Goal: Communication & Community: Connect with others

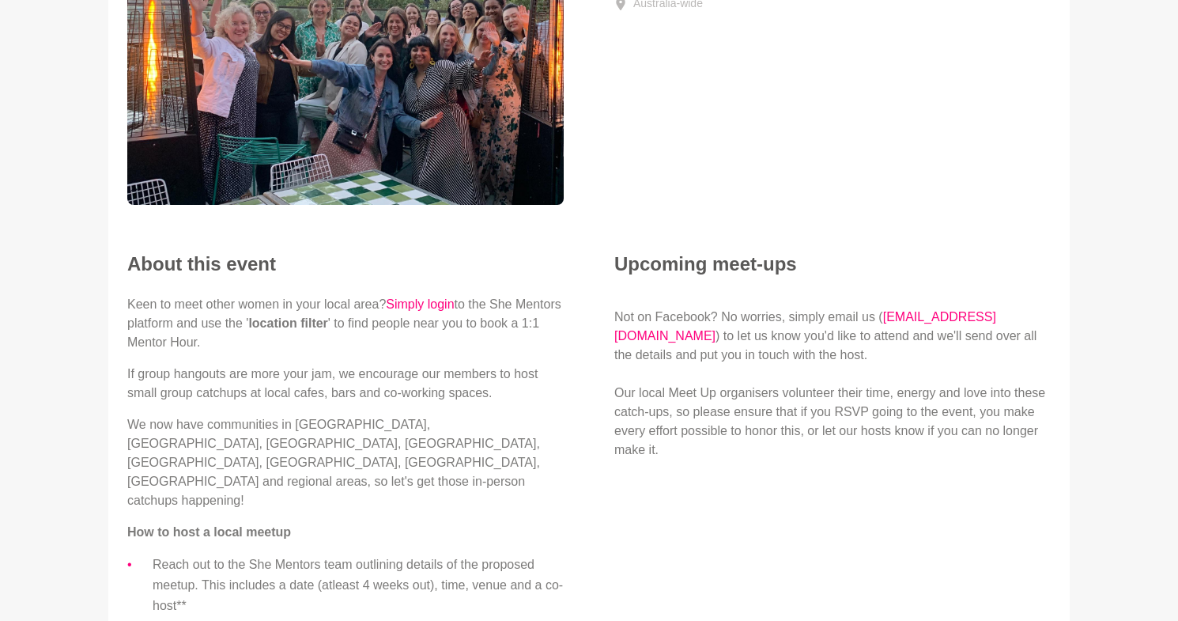
scroll to position [267, 0]
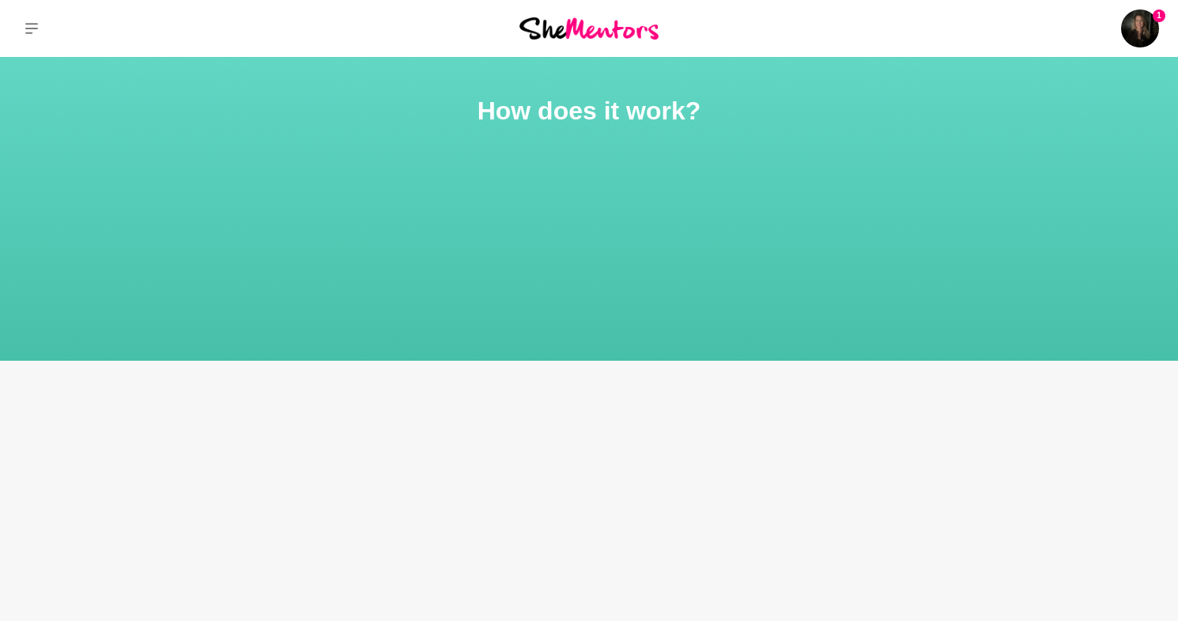
drag, startPoint x: 644, startPoint y: 32, endPoint x: 676, endPoint y: 43, distance: 33.5
click at [644, 33] on img at bounding box center [588, 27] width 139 height 21
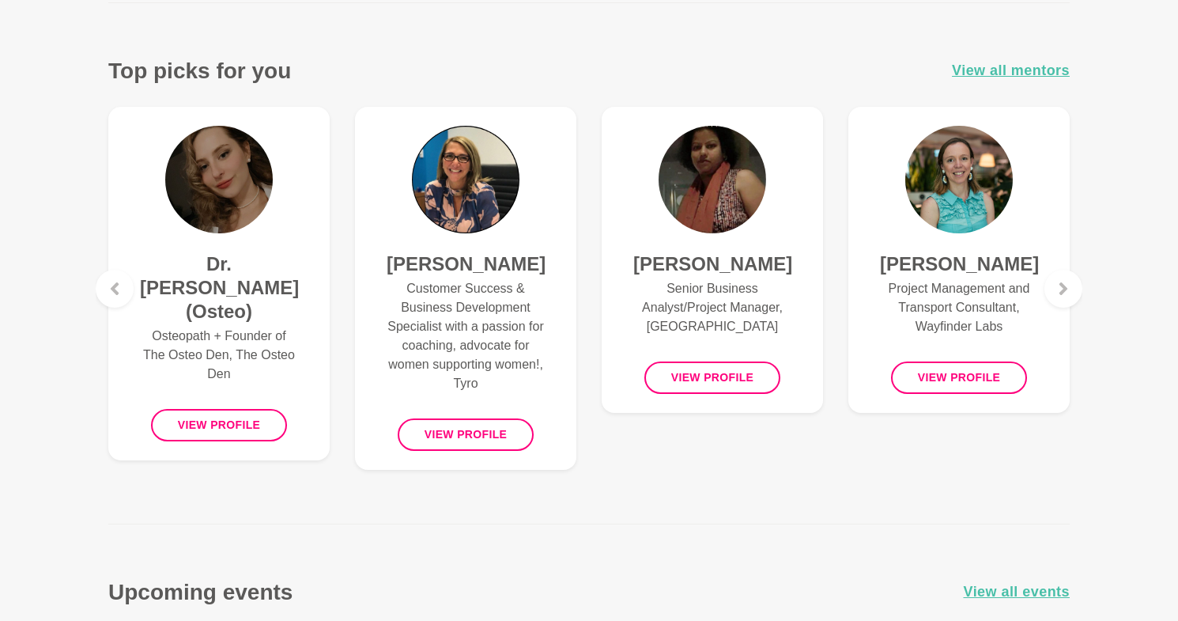
scroll to position [700, 0]
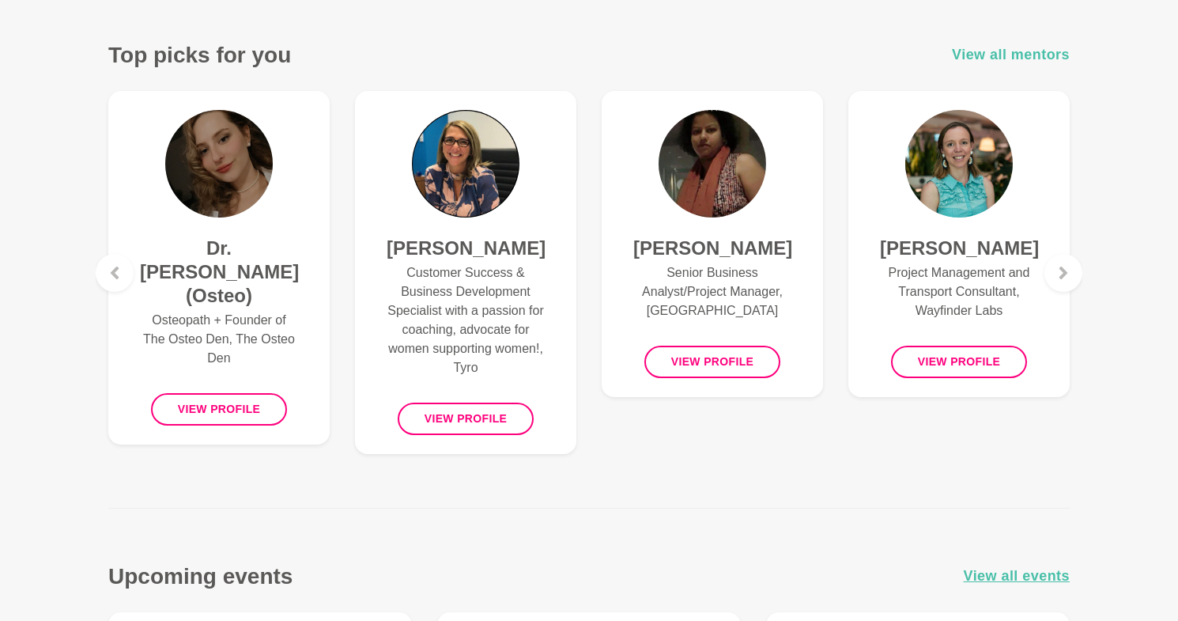
click at [1049, 52] on span "View all mentors" at bounding box center [1011, 54] width 118 height 23
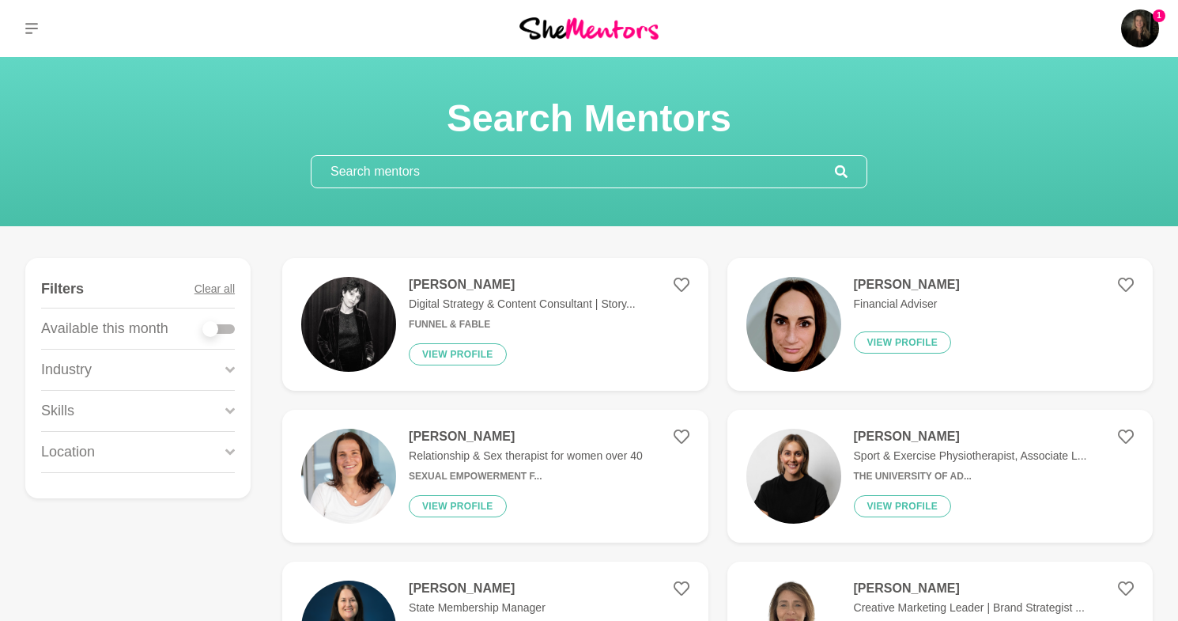
click at [225, 364] on icon at bounding box center [229, 369] width 9 height 21
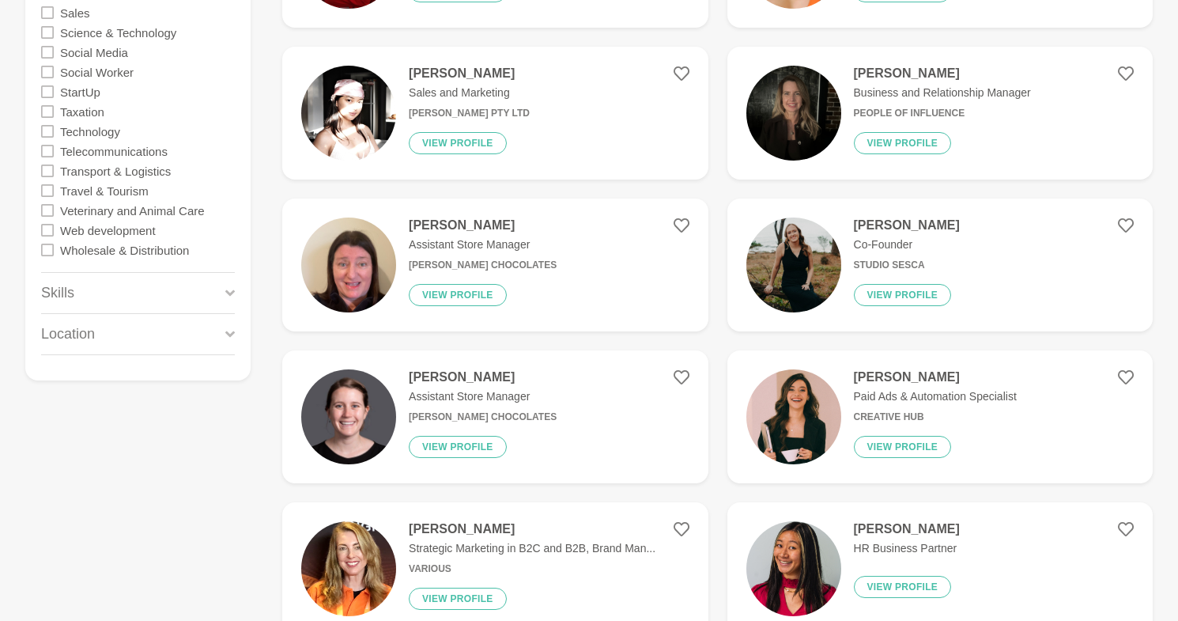
scroll to position [1739, 0]
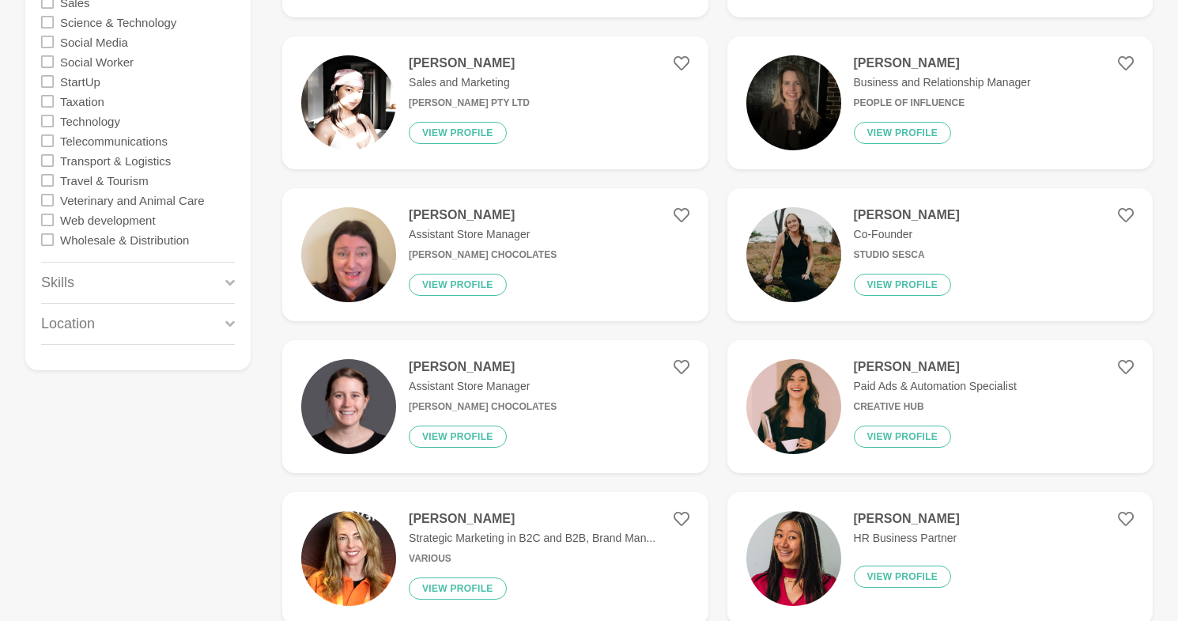
click at [226, 284] on icon at bounding box center [229, 282] width 9 height 21
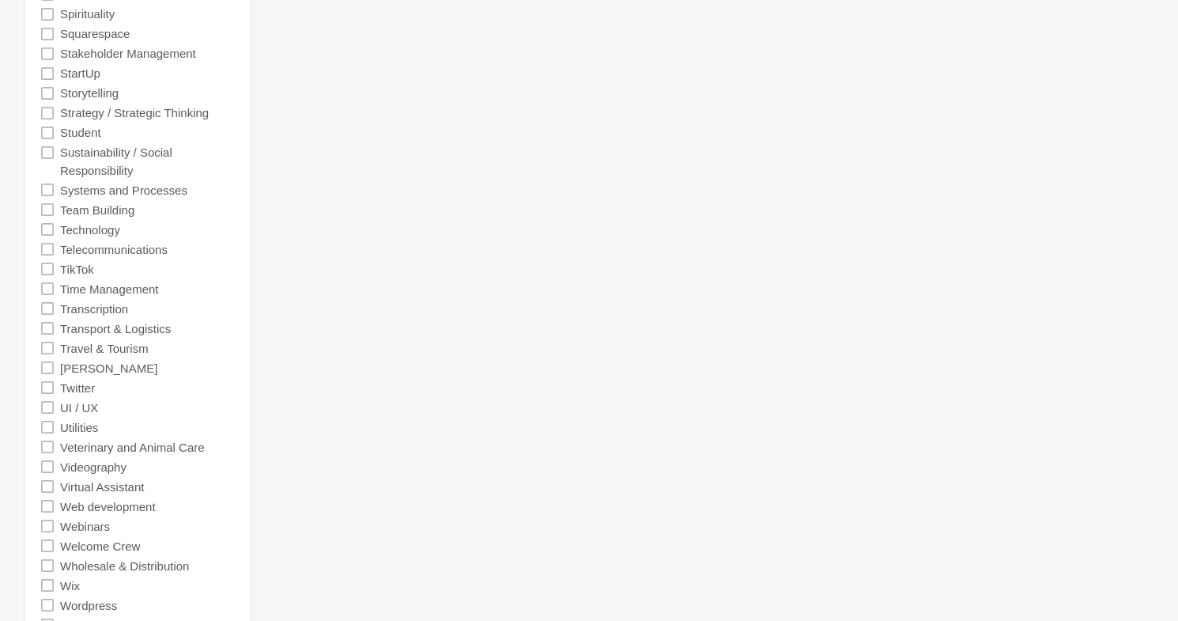
scroll to position [5451, 0]
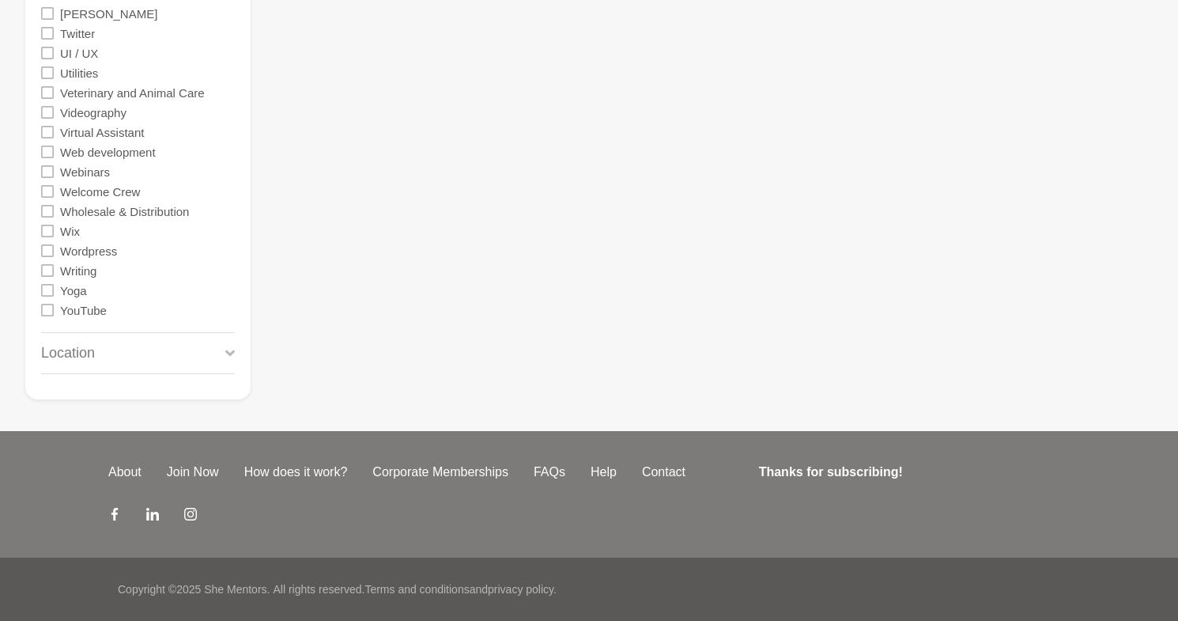
click at [222, 348] on div "Location" at bounding box center [138, 353] width 194 height 40
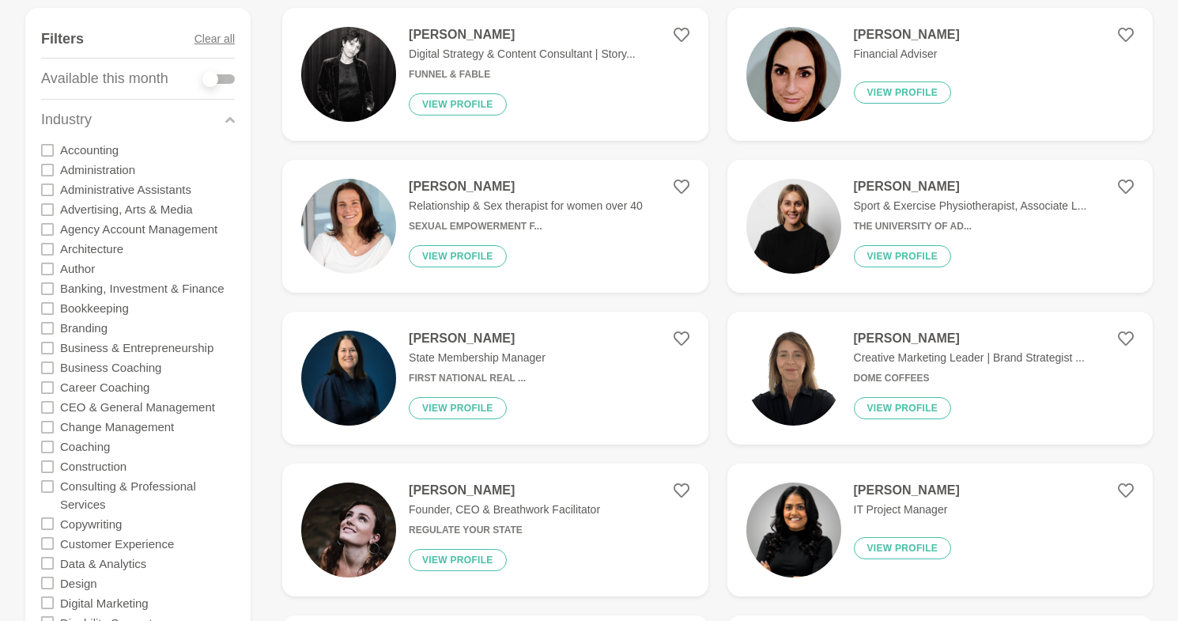
scroll to position [0, 0]
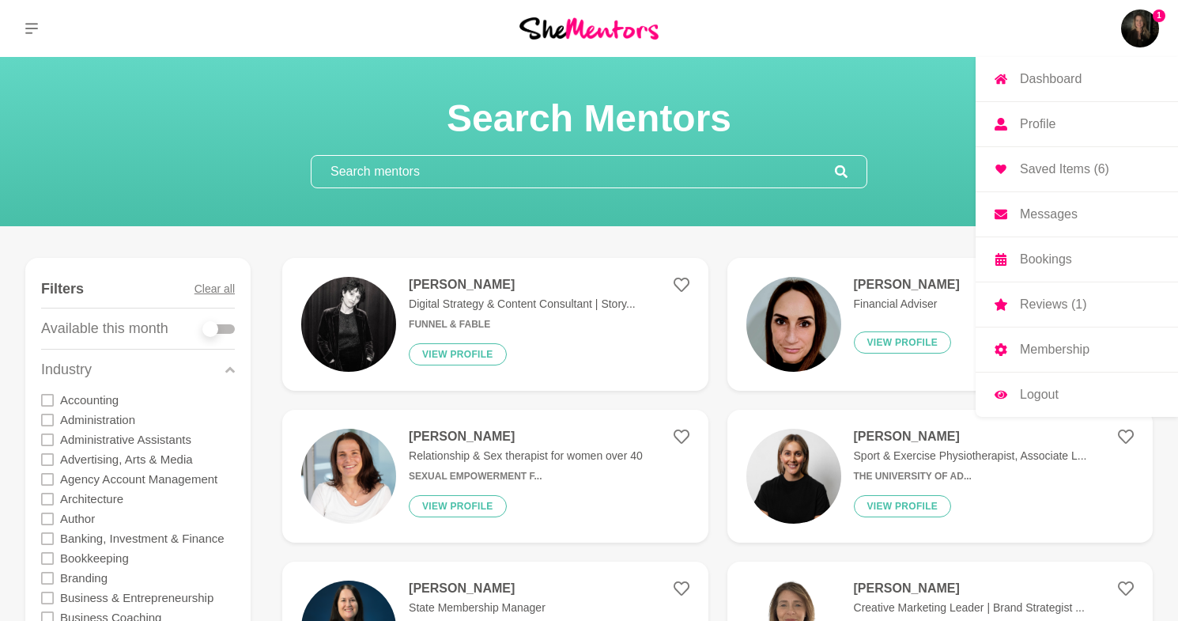
click at [1145, 28] on img at bounding box center [1140, 28] width 38 height 38
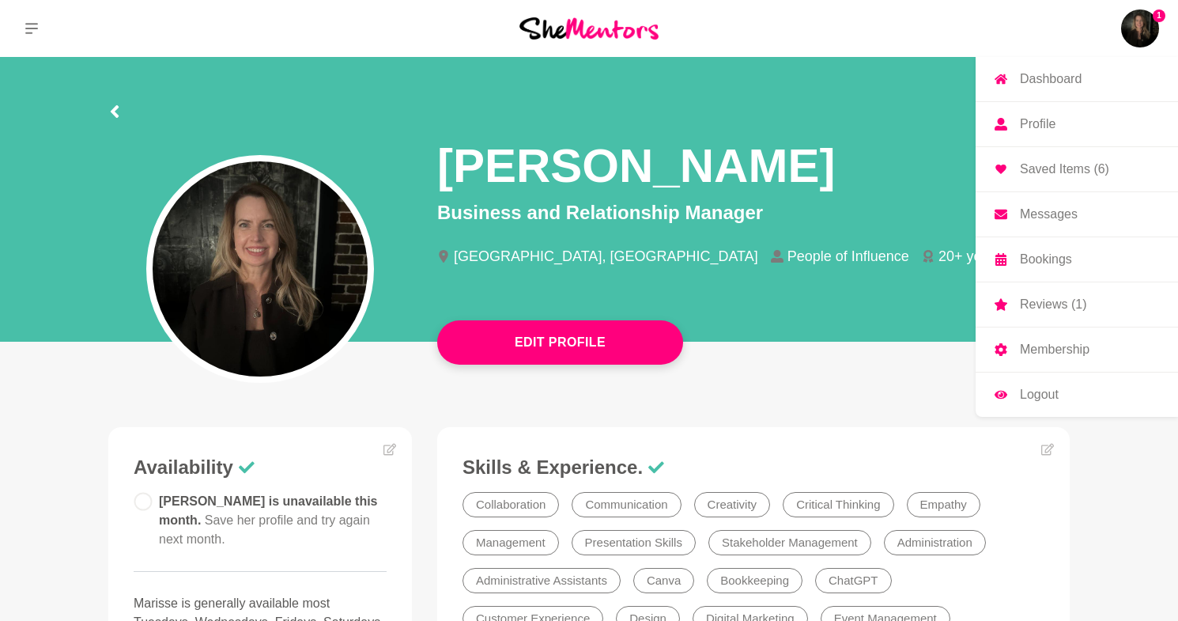
drag, startPoint x: 1063, startPoint y: 211, endPoint x: 1105, endPoint y: 214, distance: 42.8
click at [1063, 211] on p "Messages" at bounding box center [1049, 214] width 58 height 13
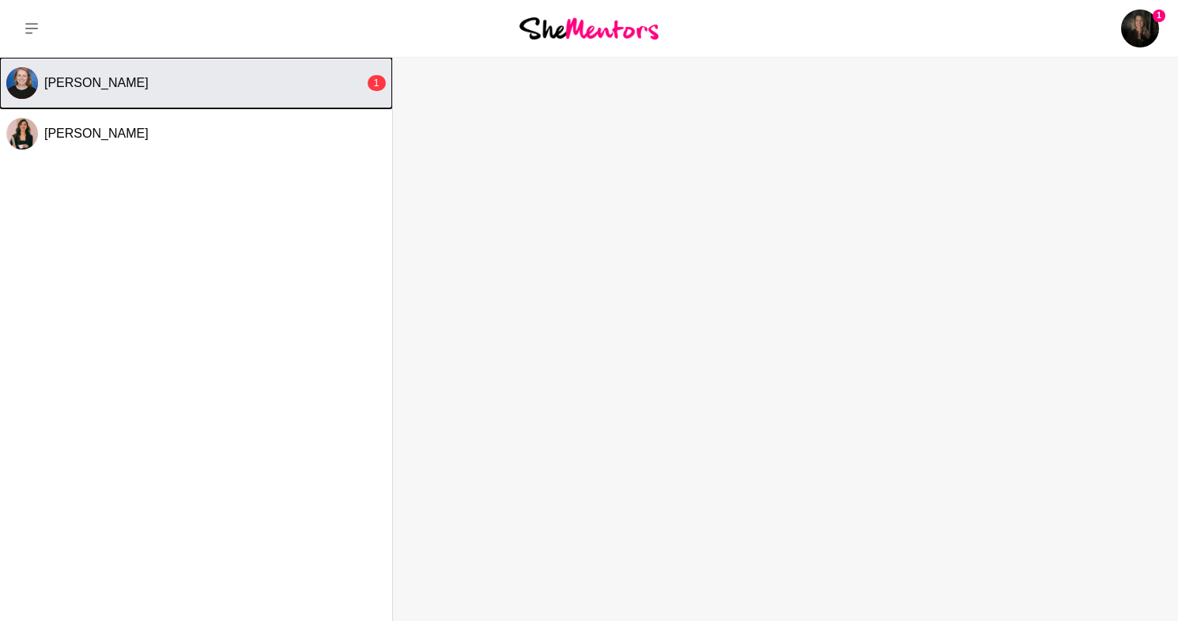
click at [231, 78] on div "[PERSON_NAME]" at bounding box center [204, 83] width 320 height 16
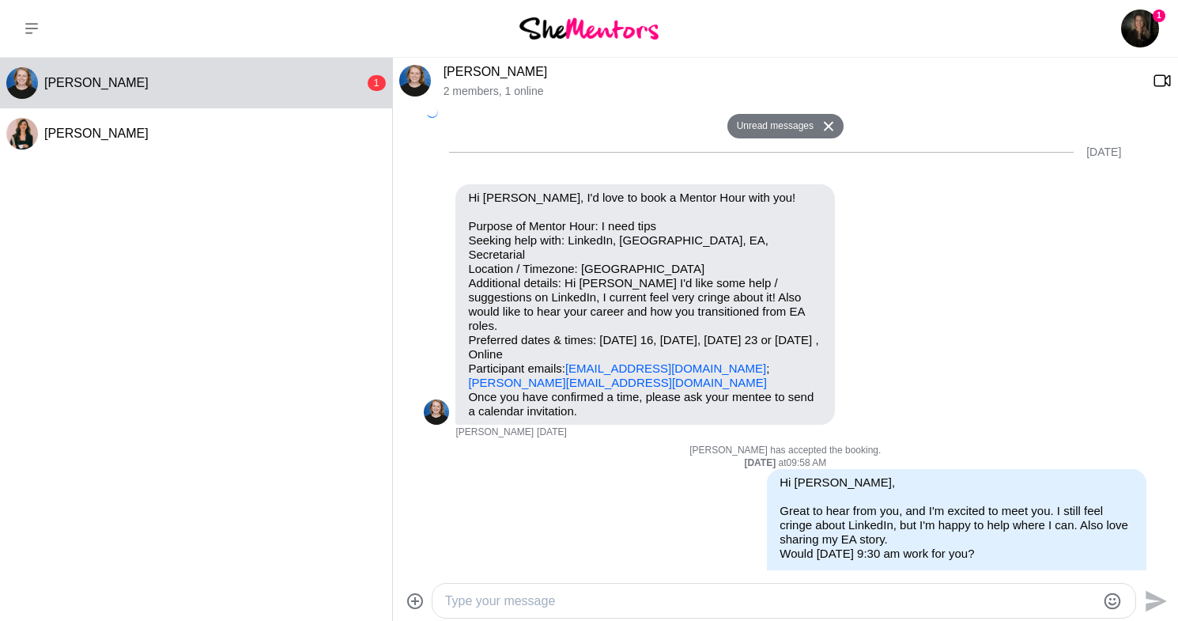
scroll to position [1131, 0]
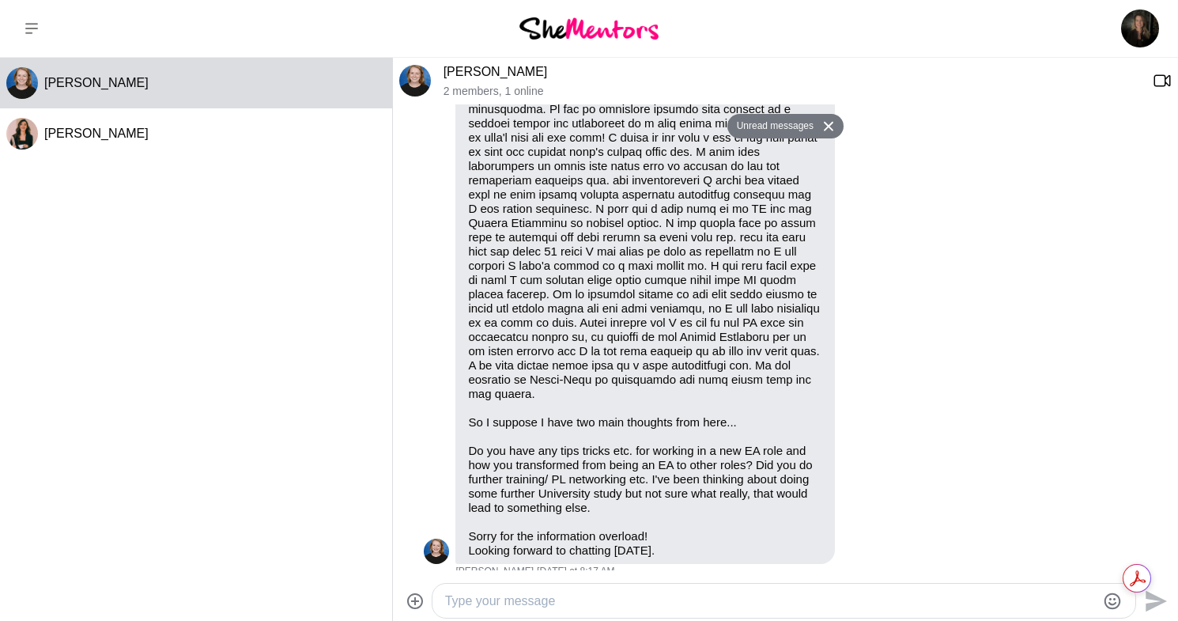
click at [563, 600] on textarea "Type your message" at bounding box center [770, 600] width 651 height 19
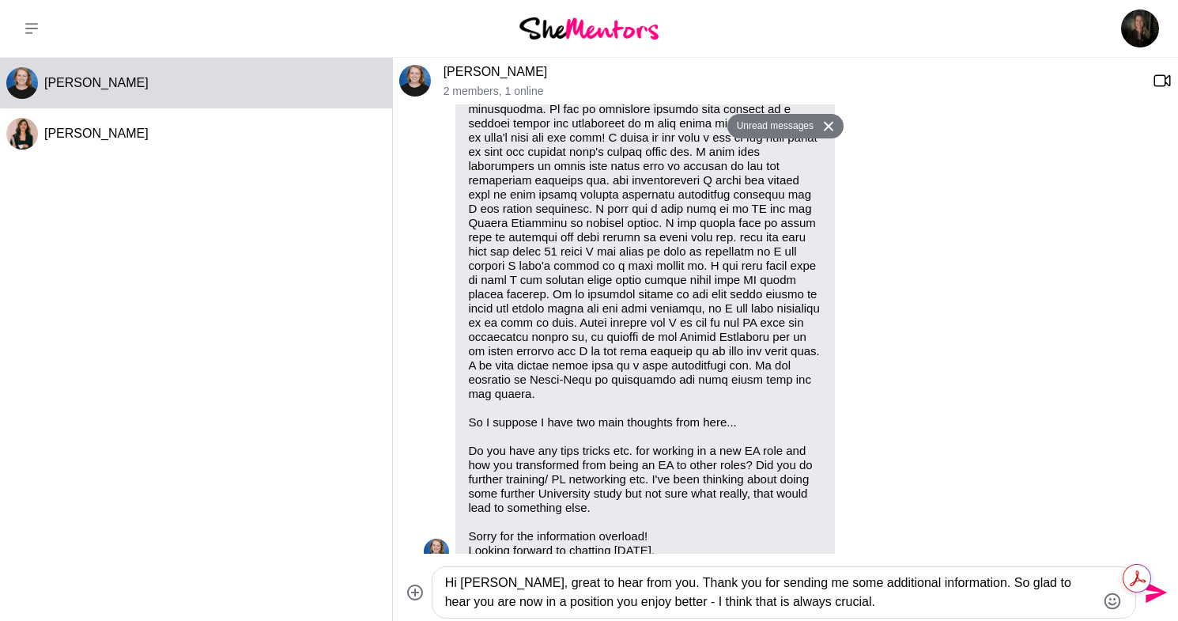
drag, startPoint x: 824, startPoint y: 597, endPoint x: 876, endPoint y: 596, distance: 52.2
click at [824, 597] on textarea "Hi [PERSON_NAME], great to hear from you. Thank you for sending me some additio…" at bounding box center [770, 592] width 651 height 38
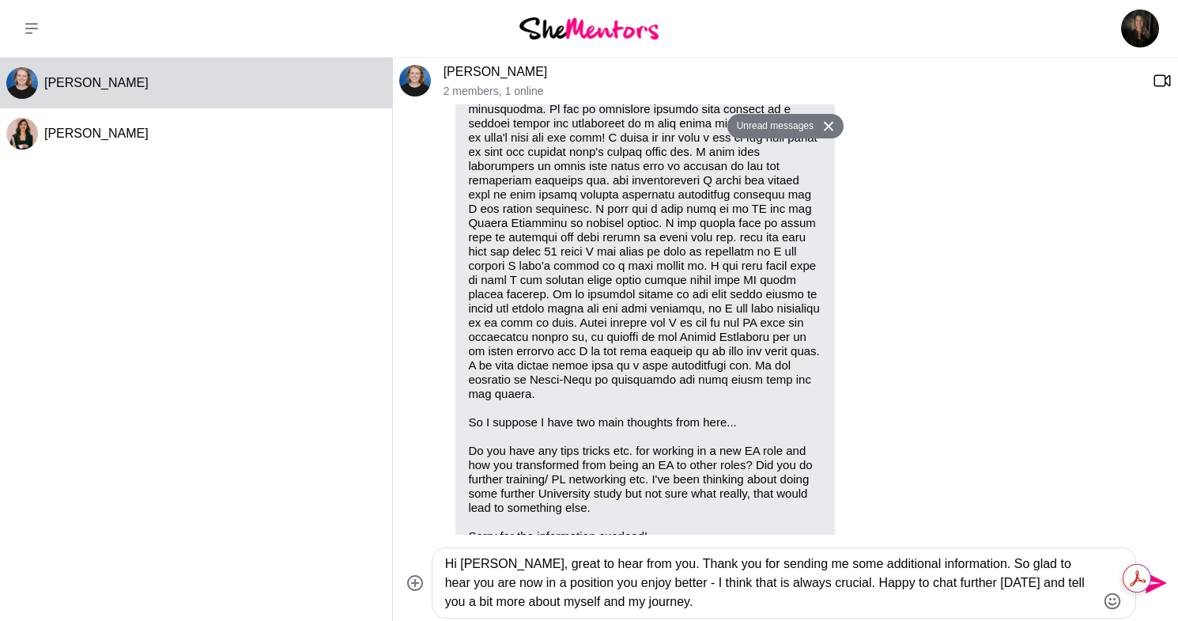
click at [828, 586] on textarea "Hi [PERSON_NAME], great to hear from you. Thank you for sending me some additio…" at bounding box center [770, 582] width 651 height 57
drag, startPoint x: 814, startPoint y: 583, endPoint x: 832, endPoint y: 578, distance: 18.8
click at [814, 583] on textarea "Hi [PERSON_NAME], great to hear from you. Thank you for sending me some additio…" at bounding box center [770, 582] width 651 height 57
click at [750, 597] on textarea "Hi [PERSON_NAME], great to hear from you. Thank you for sending me some additio…" at bounding box center [770, 582] width 651 height 57
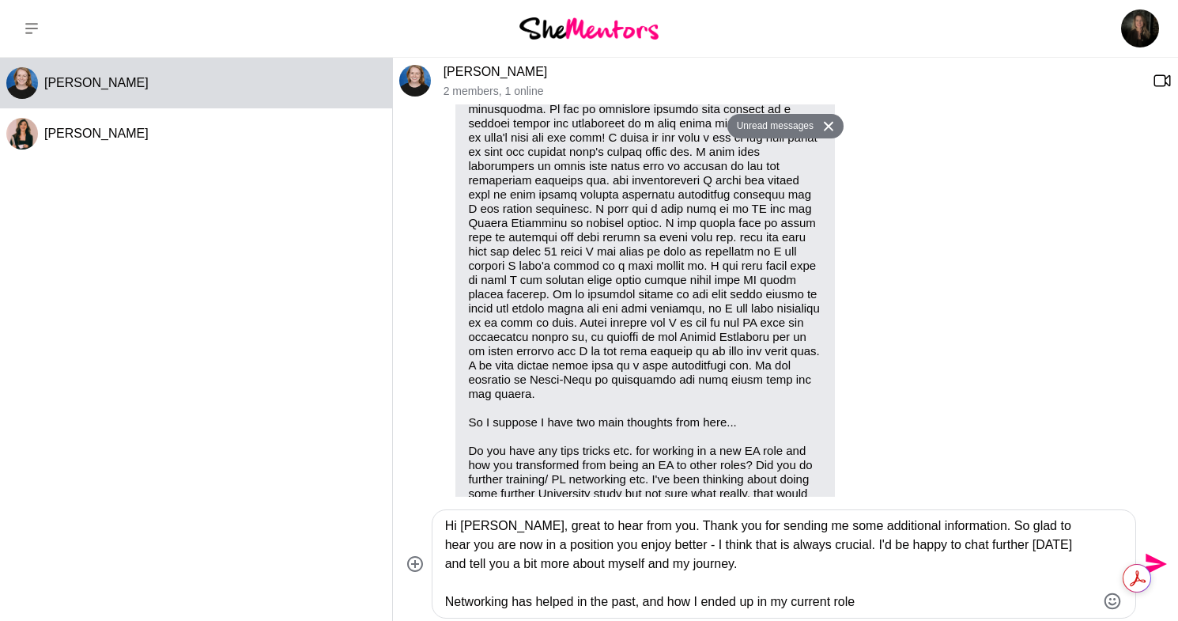
drag, startPoint x: 886, startPoint y: 600, endPoint x: 938, endPoint y: 596, distance: 51.5
click at [886, 600] on textarea "Hi [PERSON_NAME], great to hear from you. Thank you for sending me some additio…" at bounding box center [770, 563] width 651 height 95
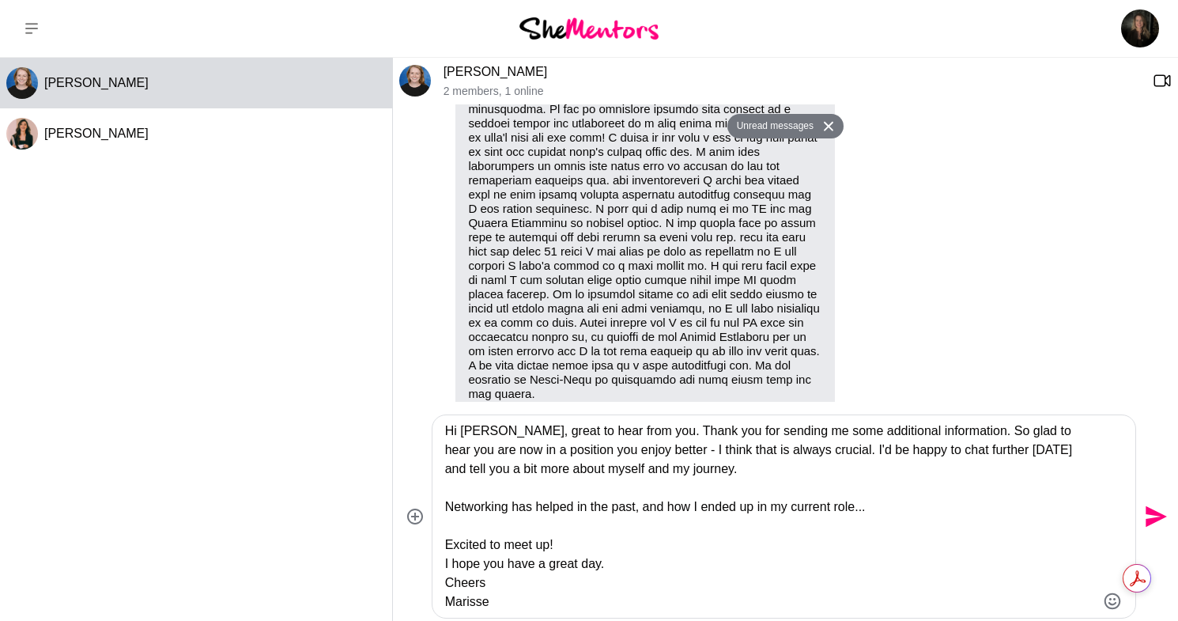
click at [648, 433] on textarea "Hi [PERSON_NAME], great to hear from you. Thank you for sending me some additio…" at bounding box center [770, 516] width 651 height 190
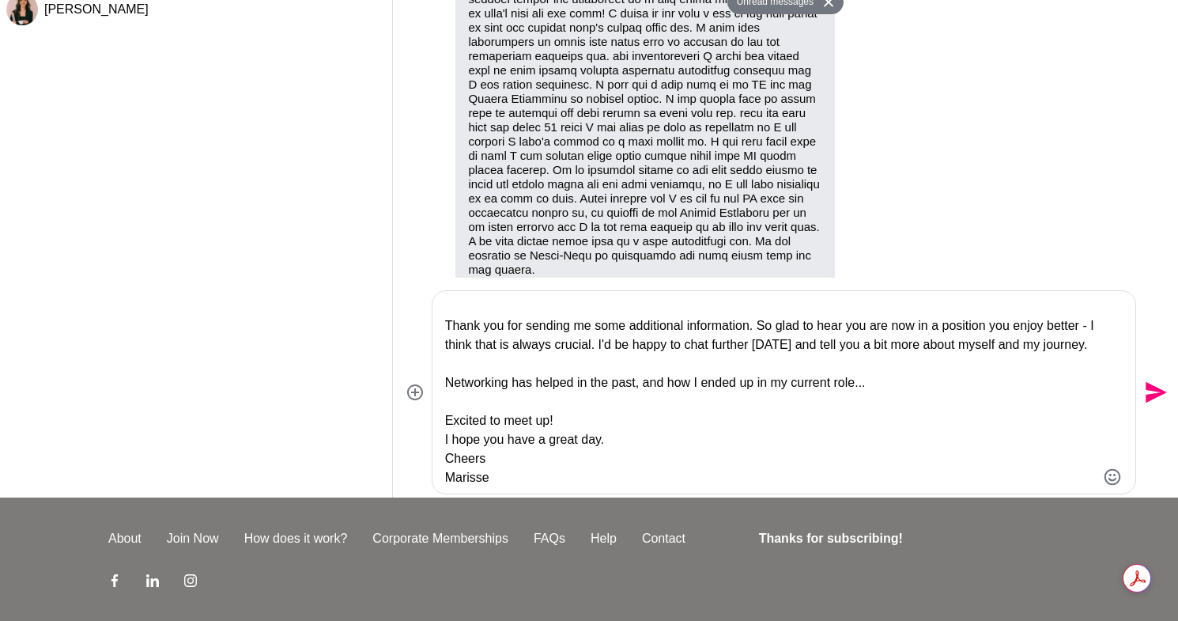
scroll to position [127, 0]
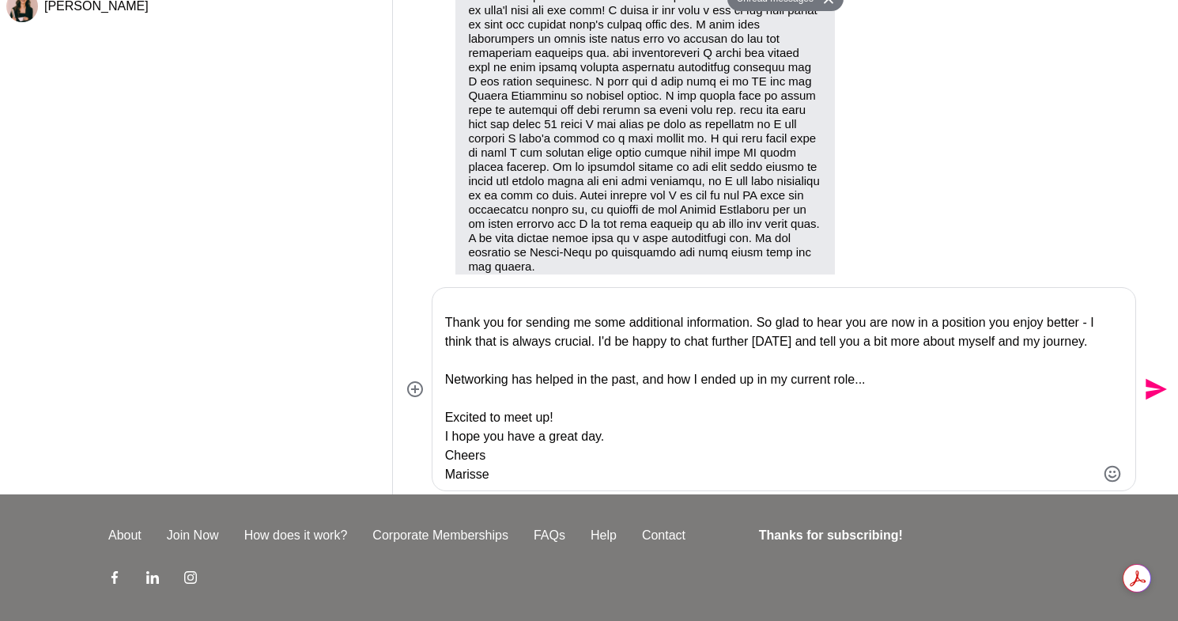
type textarea "Hi [PERSON_NAME], great to hear from you. Thank you for sending me some additio…"
click at [1150, 390] on icon "Send" at bounding box center [1154, 388] width 25 height 25
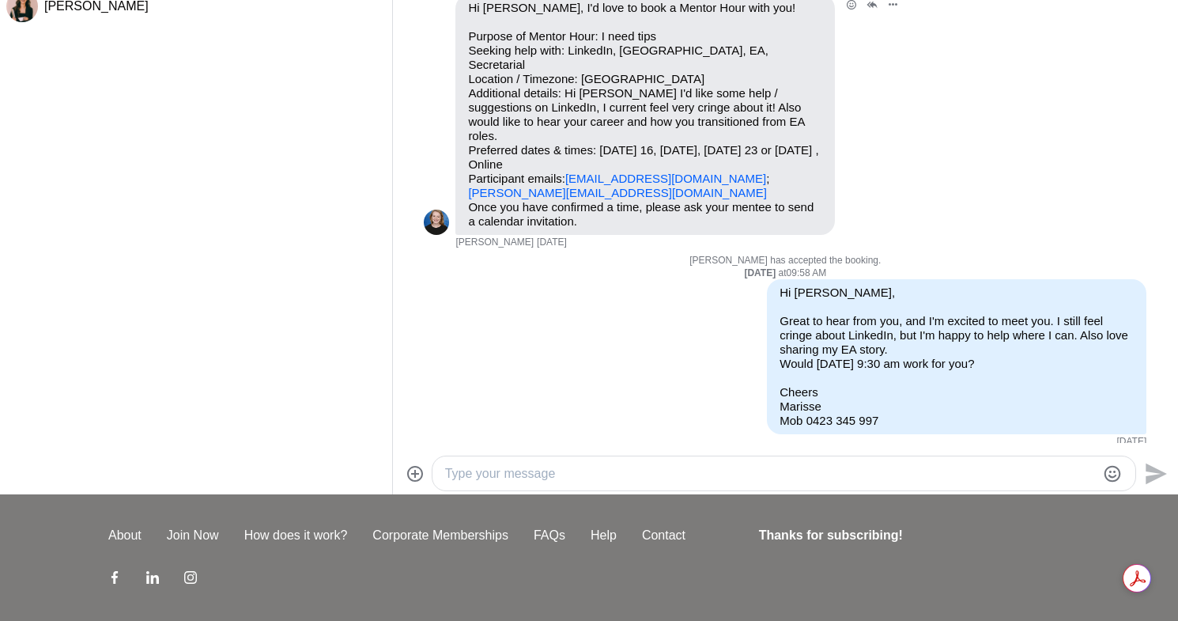
scroll to position [0, 0]
